Goal: Task Accomplishment & Management: Complete application form

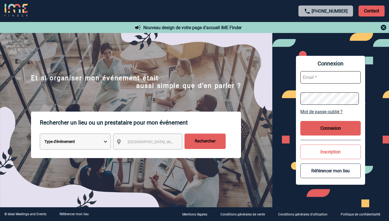
click at [313, 77] on input "text" at bounding box center [330, 77] width 60 height 12
type input "ketty.danican@capgemini.com"
click at [326, 126] on button "Connexion" at bounding box center [330, 128] width 60 height 15
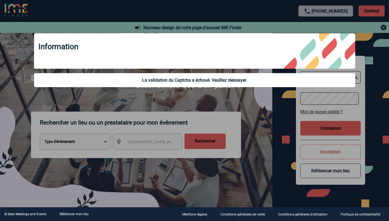
click at [369, 82] on div at bounding box center [194, 110] width 389 height 221
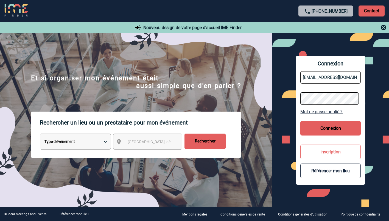
click at [329, 128] on button "Connexion" at bounding box center [330, 128] width 60 height 15
click at [332, 126] on button "Connexion" at bounding box center [330, 128] width 60 height 15
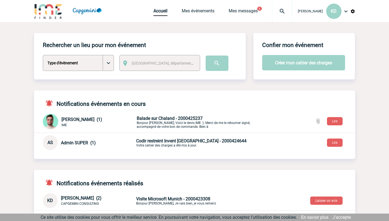
click at [257, 119] on p "Balade sur Chaland - 2000425237 [PERSON_NAME], Voici le devis IME :). Merci de …" at bounding box center [201, 122] width 129 height 13
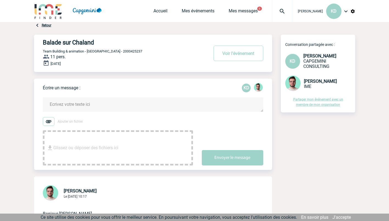
click at [48, 120] on img at bounding box center [49, 121] width 12 height 9
click at [0, 0] on input "Ajouter un fichier" at bounding box center [0, 0] width 0 height 0
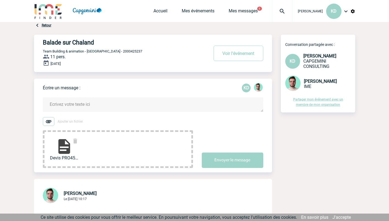
click at [57, 106] on textarea at bounding box center [153, 104] width 220 height 15
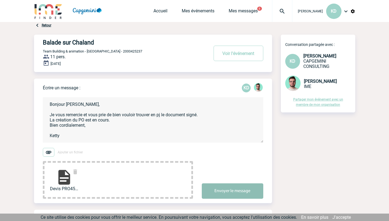
type textarea "Bonjour Benjamin, Je vous remercie et vous prie de bien vouloir trouver en pj l…"
click at [228, 189] on button "Envoyer le message" at bounding box center [232, 190] width 61 height 15
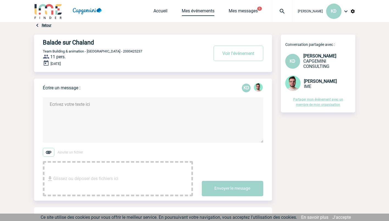
click at [203, 10] on link "Mes événements" at bounding box center [198, 12] width 33 height 8
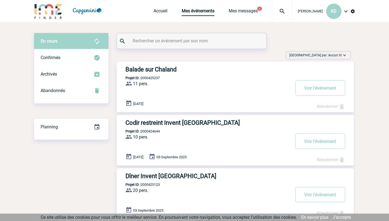
click at [46, 5] on img at bounding box center [48, 11] width 29 height 16
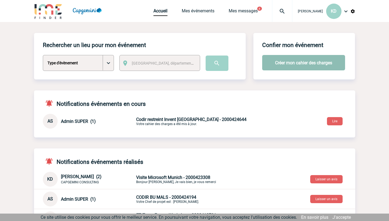
click at [279, 60] on button "Créer mon cahier des charges" at bounding box center [303, 62] width 83 height 15
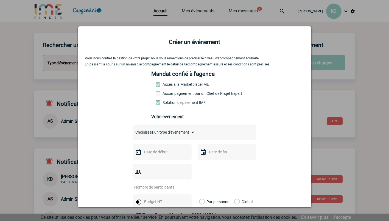
click at [156, 94] on span at bounding box center [158, 93] width 5 height 5
click at [0, 0] on input "Accompagnement par un Chef de Projet Expert" at bounding box center [0, 0] width 0 height 0
click at [179, 135] on select "Choisissez un type d'évènement Séminaire avec nuitée Séminaire sans nuitée Repa…" at bounding box center [164, 132] width 62 height 8
select select "3"
click at [133, 130] on select "Choisissez un type d'évènement Séminaire avec nuitée Séminaire sans nuitée Repa…" at bounding box center [164, 132] width 62 height 8
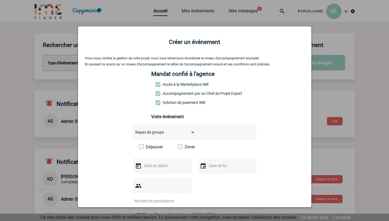
click at [178, 147] on span at bounding box center [180, 146] width 5 height 5
click at [0, 0] on input "Diner" at bounding box center [0, 0] width 0 height 0
click at [148, 166] on input "text" at bounding box center [162, 165] width 38 height 7
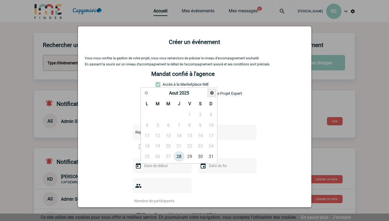
click at [211, 93] on span "Suivant" at bounding box center [212, 93] width 4 height 4
click at [169, 115] on link "3" at bounding box center [168, 115] width 10 height 10
type input "03-09-2025"
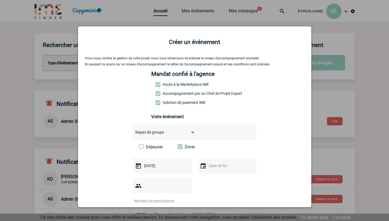
click at [215, 169] on input "text" at bounding box center [227, 165] width 38 height 7
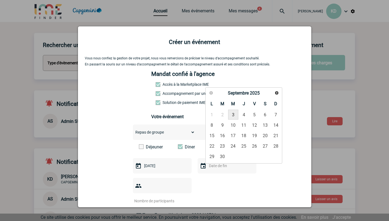
click at [234, 114] on link "3" at bounding box center [233, 115] width 10 height 10
type input "03-09-2025"
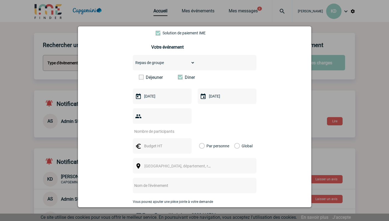
scroll to position [76, 0]
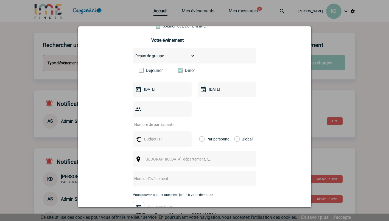
click at [158, 121] on input "number" at bounding box center [159, 124] width 52 height 7
type input "16"
click at [199, 131] on label "Par personne" at bounding box center [202, 138] width 6 height 15
click at [0, 0] on input "Par personne" at bounding box center [0, 0] width 0 height 0
click at [164, 134] on div at bounding box center [162, 138] width 59 height 15
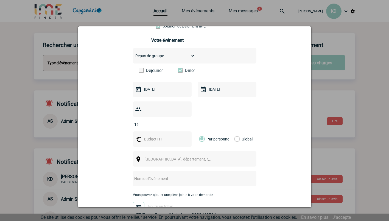
click at [155, 135] on input "text" at bounding box center [162, 138] width 38 height 7
type input "100"
click at [234, 114] on div "16" at bounding box center [195, 114] width 124 height 26
click at [166, 157] on span "Ville, département, région..." at bounding box center [182, 159] width 76 height 4
type input "PARIS"
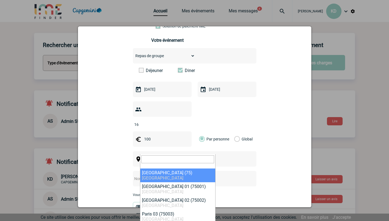
click at [100, 130] on div "Vous nous confiez la gestion de votre projet, nous vous remercions de préciser …" at bounding box center [195, 128] width 220 height 297
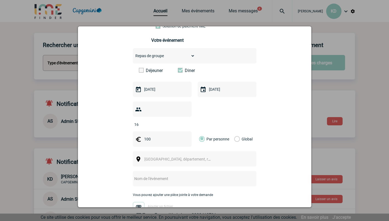
click at [146, 175] on input "text" at bounding box center [187, 178] width 109 height 7
type input "d"
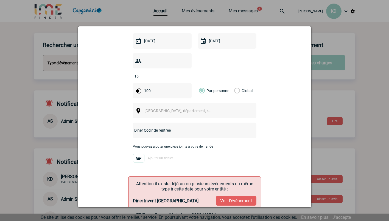
scroll to position [155, 0]
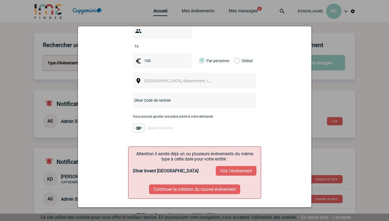
type input "Dîner Codir de rentrée"
click at [201, 184] on button "Continuer la création du nouvel événement" at bounding box center [194, 189] width 91 height 10
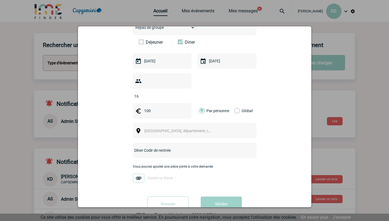
scroll to position [113, 0]
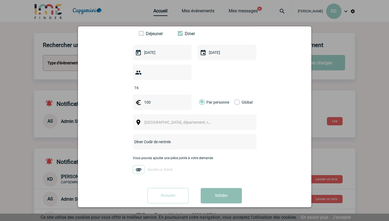
click at [212, 188] on button "Valider" at bounding box center [221, 195] width 41 height 15
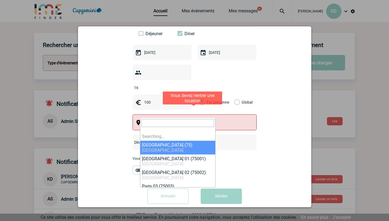
click at [167, 120] on span "Ville, département, région..." at bounding box center [182, 122] width 76 height 4
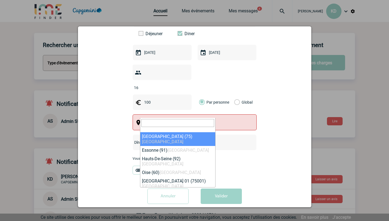
select select "3"
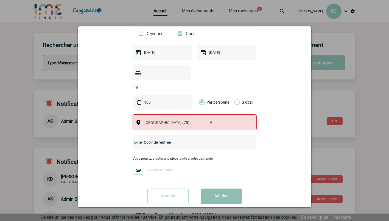
click at [214, 188] on button "Valider" at bounding box center [221, 195] width 41 height 15
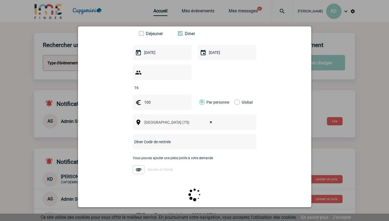
scroll to position [0, 0]
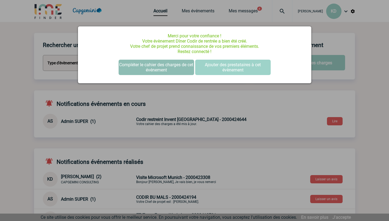
click at [154, 69] on button "Compléter le cahier des charges de cet événement" at bounding box center [156, 67] width 75 height 15
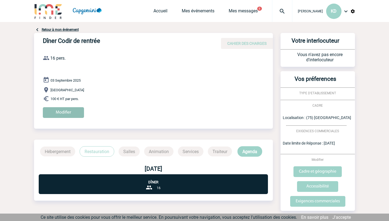
click at [52, 109] on input "Modifier" at bounding box center [63, 112] width 41 height 11
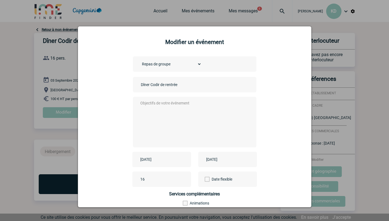
click at [164, 108] on textarea at bounding box center [193, 121] width 108 height 44
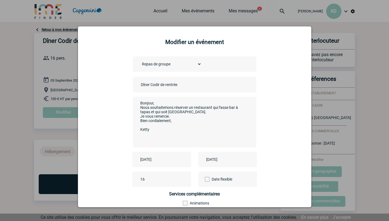
type textarea "Bonjour, Nous souhaiterions réserver un restaurant qui fasse bar à tapas et qui…"
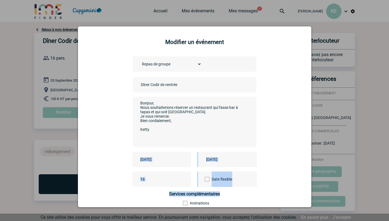
drag, startPoint x: 307, startPoint y: 146, endPoint x: 298, endPoint y: 196, distance: 50.6
click at [298, 196] on div "Modifier un événement Choisissez un type d'évènement Séminaire avec nuitée Sémi…" at bounding box center [194, 116] width 233 height 181
drag, startPoint x: 298, startPoint y: 196, endPoint x: 267, endPoint y: 137, distance: 67.5
click at [267, 137] on div "Choisissez un type d'évènement Séminaire avec nuitée Séminaire sans nuitée Repa…" at bounding box center [195, 137] width 220 height 162
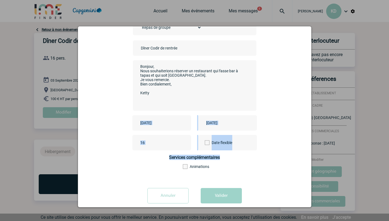
scroll to position [46, 0]
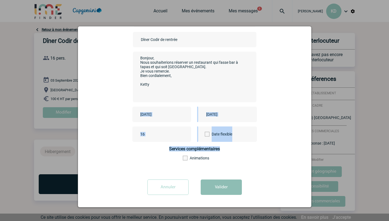
click at [220, 185] on button "Valider" at bounding box center [221, 186] width 41 height 15
